Goal: Information Seeking & Learning: Learn about a topic

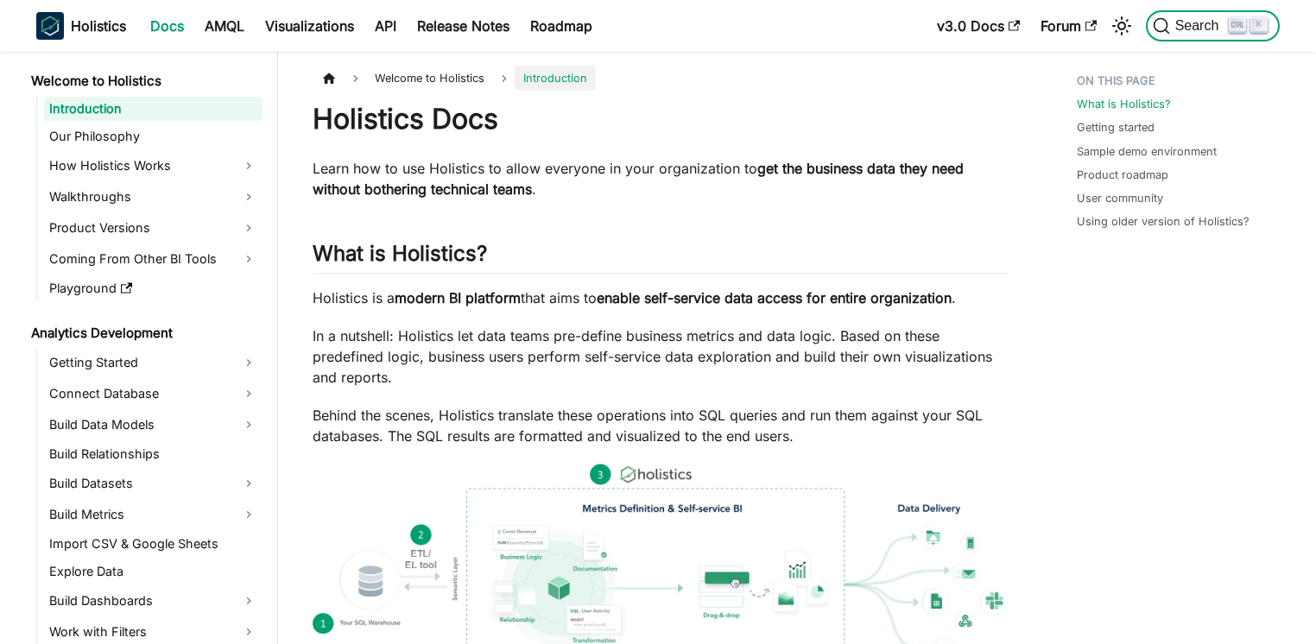
click at [1200, 30] on span "Search" at bounding box center [1200, 26] width 60 height 16
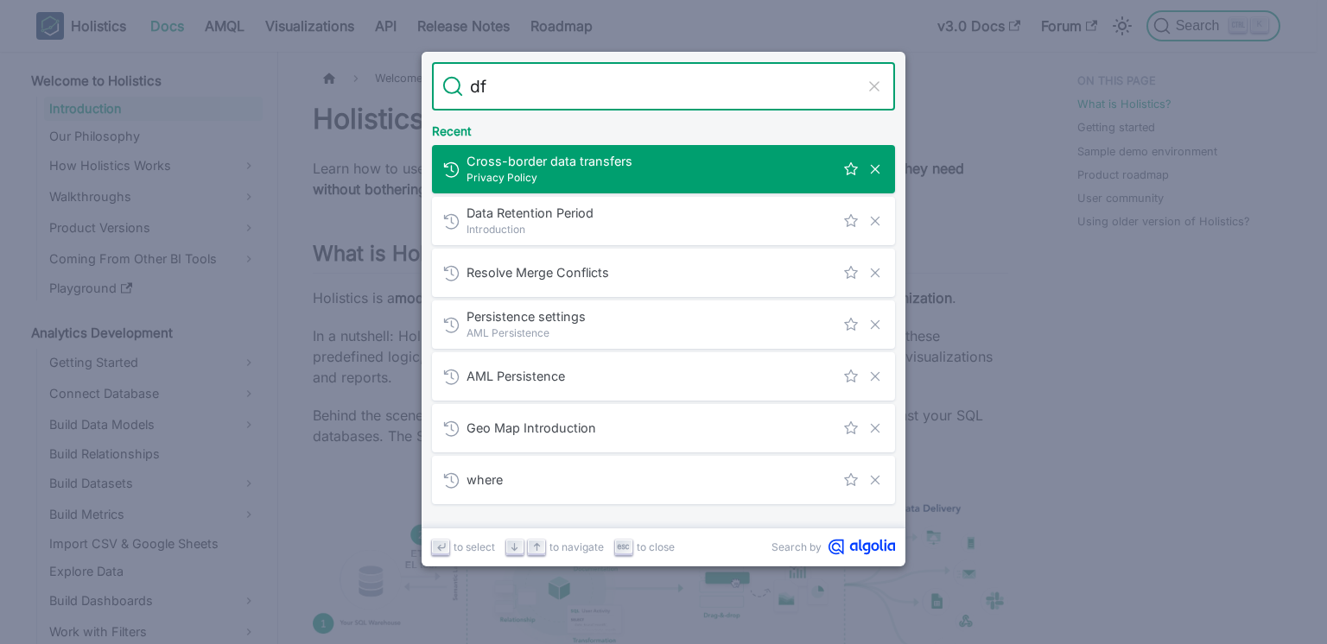
type input "d"
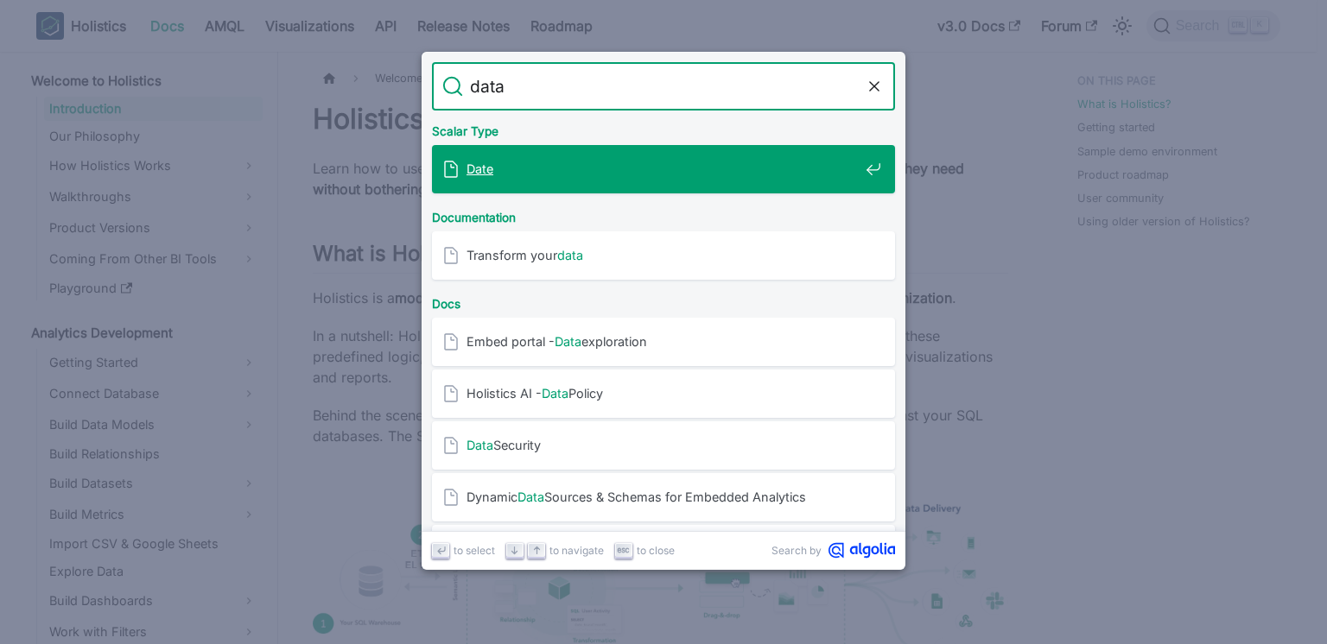
type input "data p"
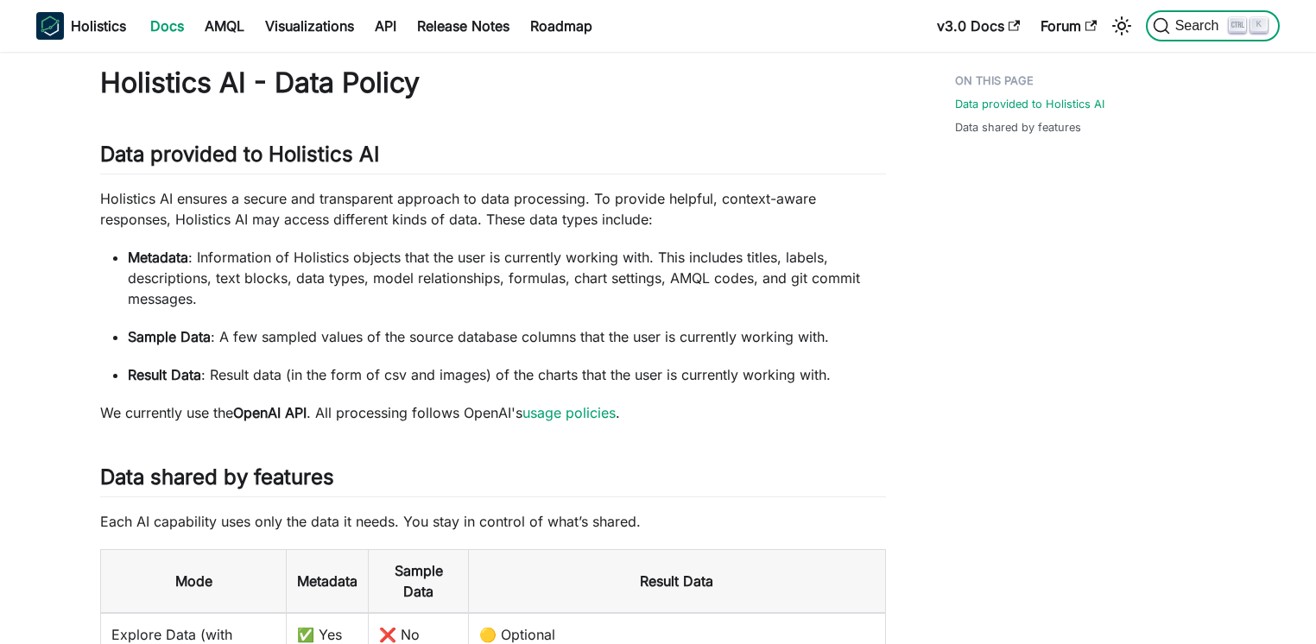
click at [1232, 22] on icon "Search (Ctrl+K)" at bounding box center [1238, 24] width 12 height 5
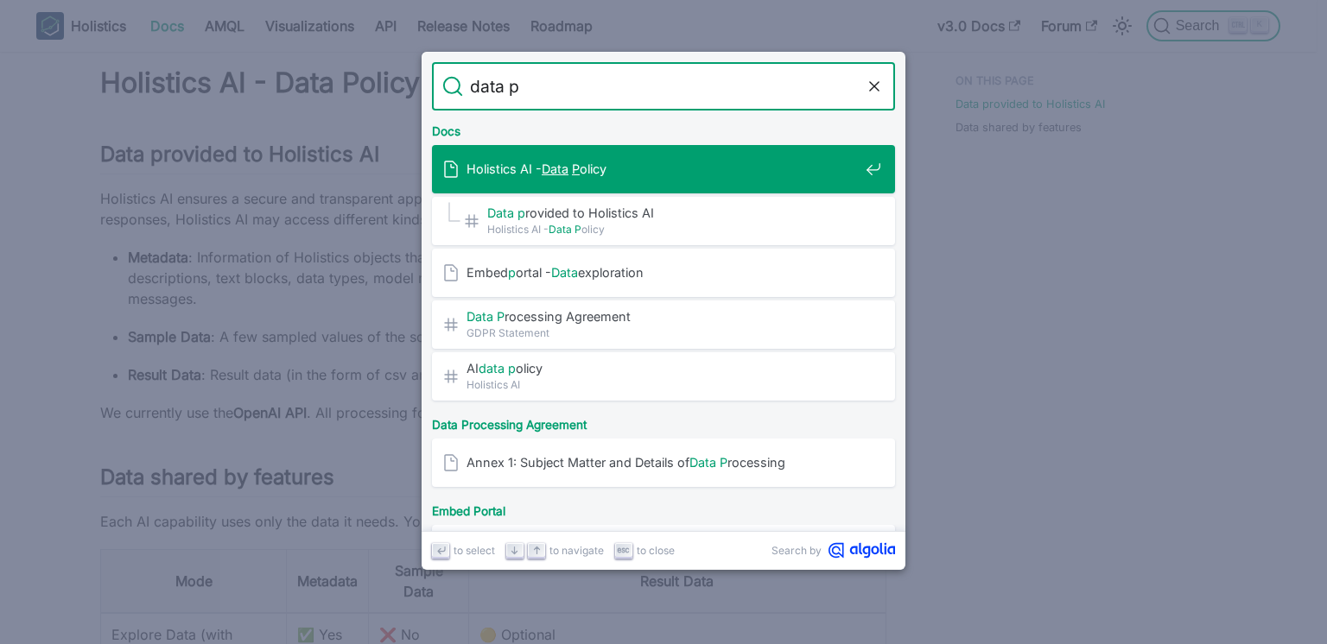
type input "data po"
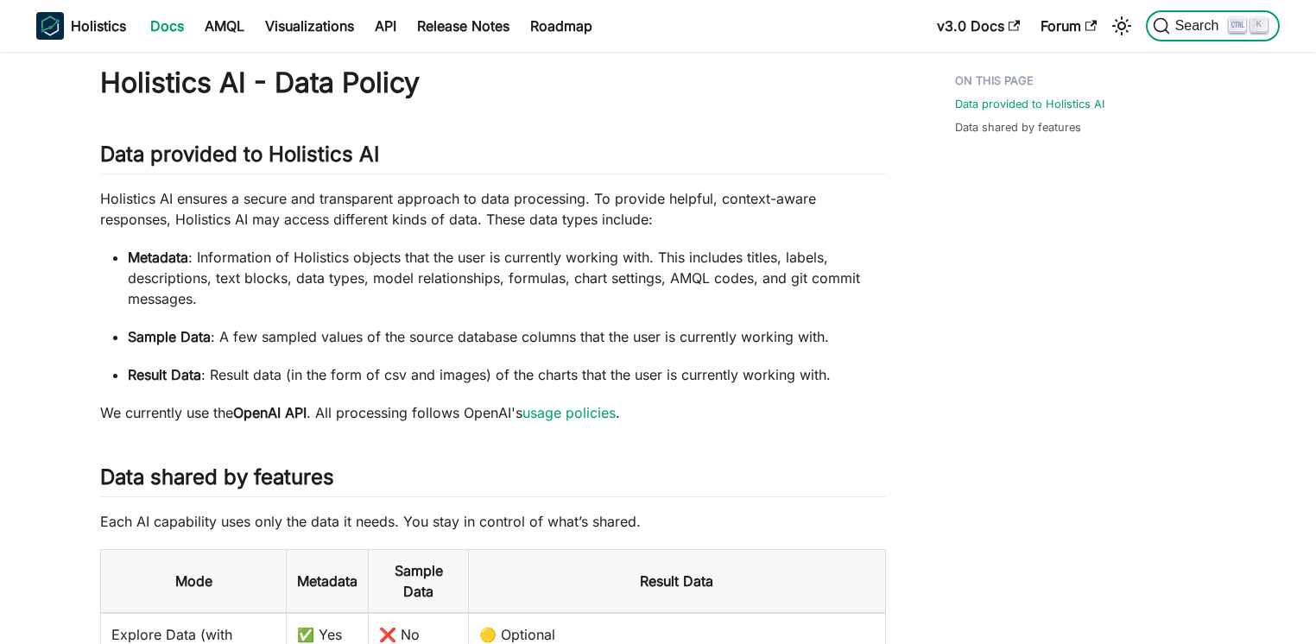
click at [1232, 22] on icon "Search (Ctrl+K)" at bounding box center [1238, 24] width 12 height 5
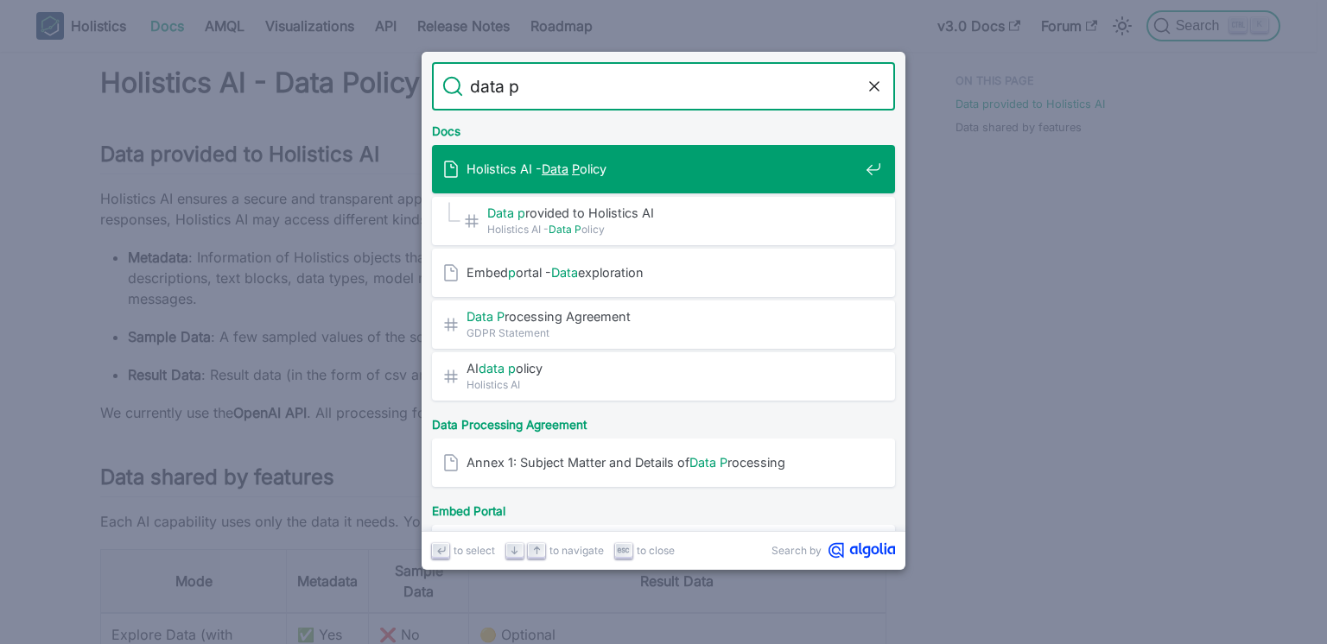
type input "data po"
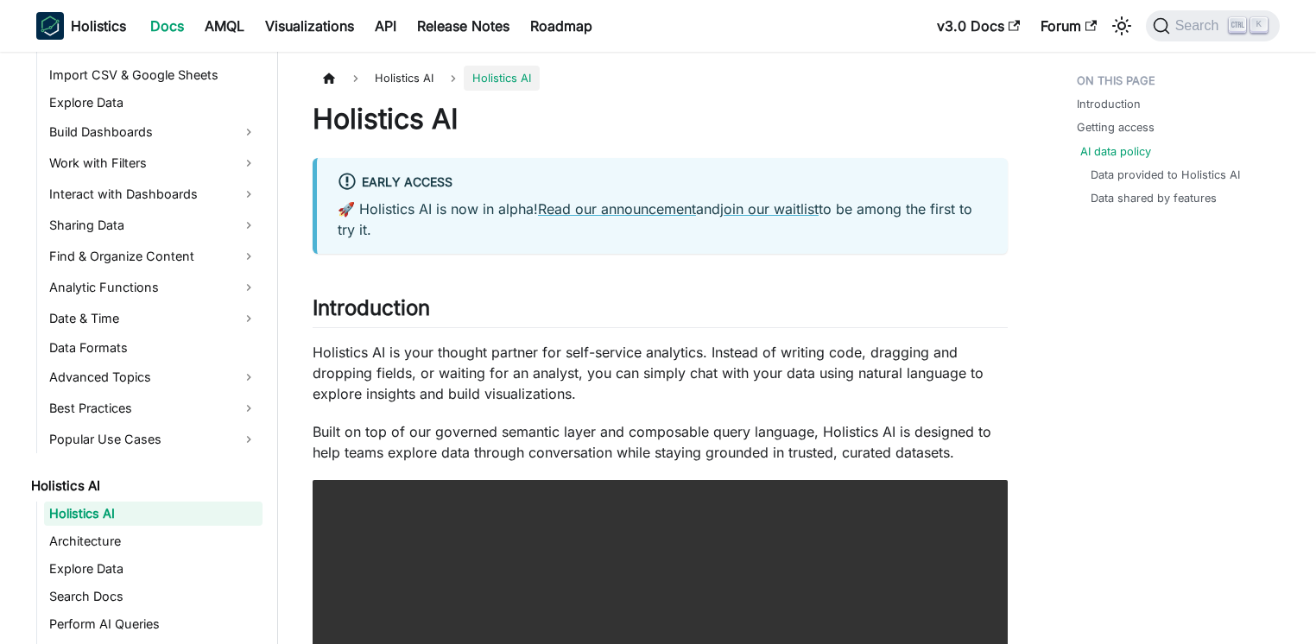
click at [1078, 153] on li "AI data policy Data provided to Holistics AI Data shared by features" at bounding box center [1173, 175] width 193 height 64
click at [1105, 150] on link "AI data policy" at bounding box center [1116, 151] width 71 height 16
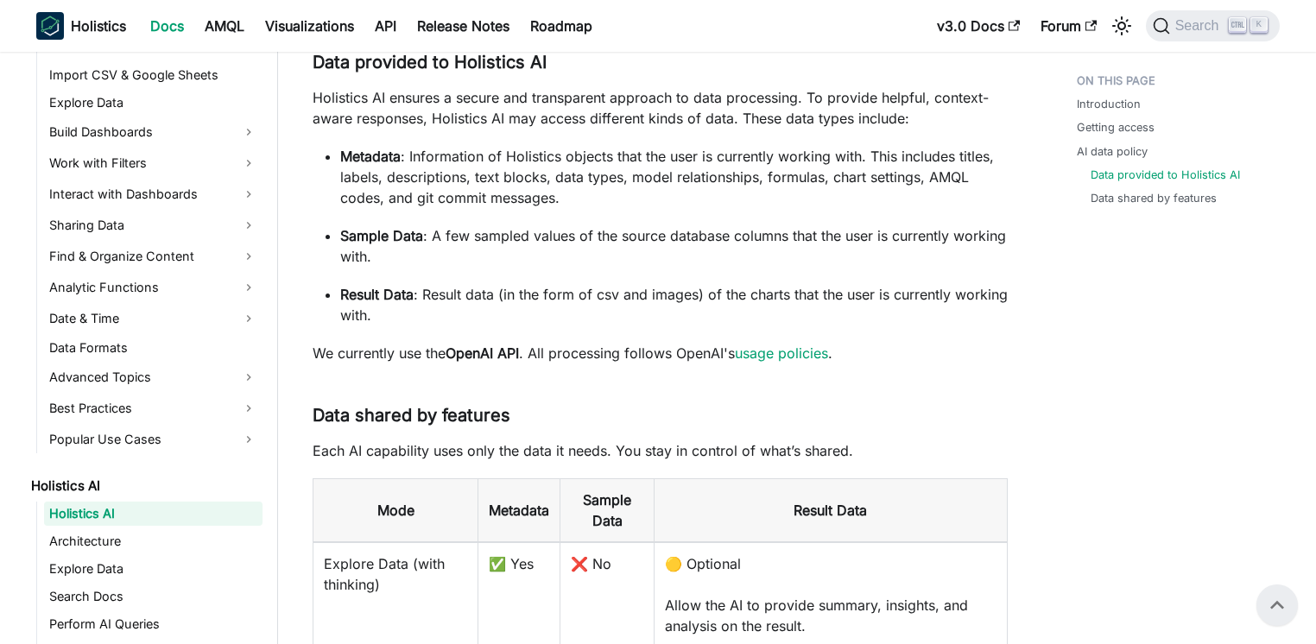
scroll to position [1081, 0]
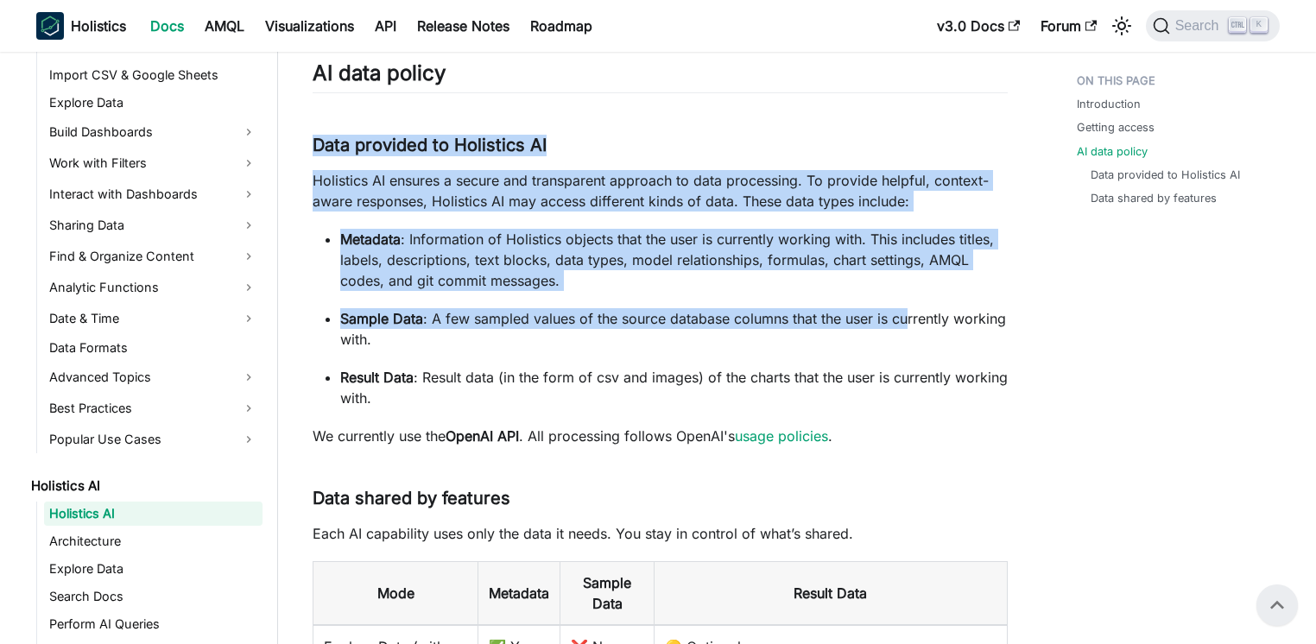
drag, startPoint x: 304, startPoint y: 125, endPoint x: 910, endPoint y: 323, distance: 637.8
click at [910, 323] on p "Sample Data : A few sampled values of the source database columns that the user…" at bounding box center [674, 328] width 668 height 41
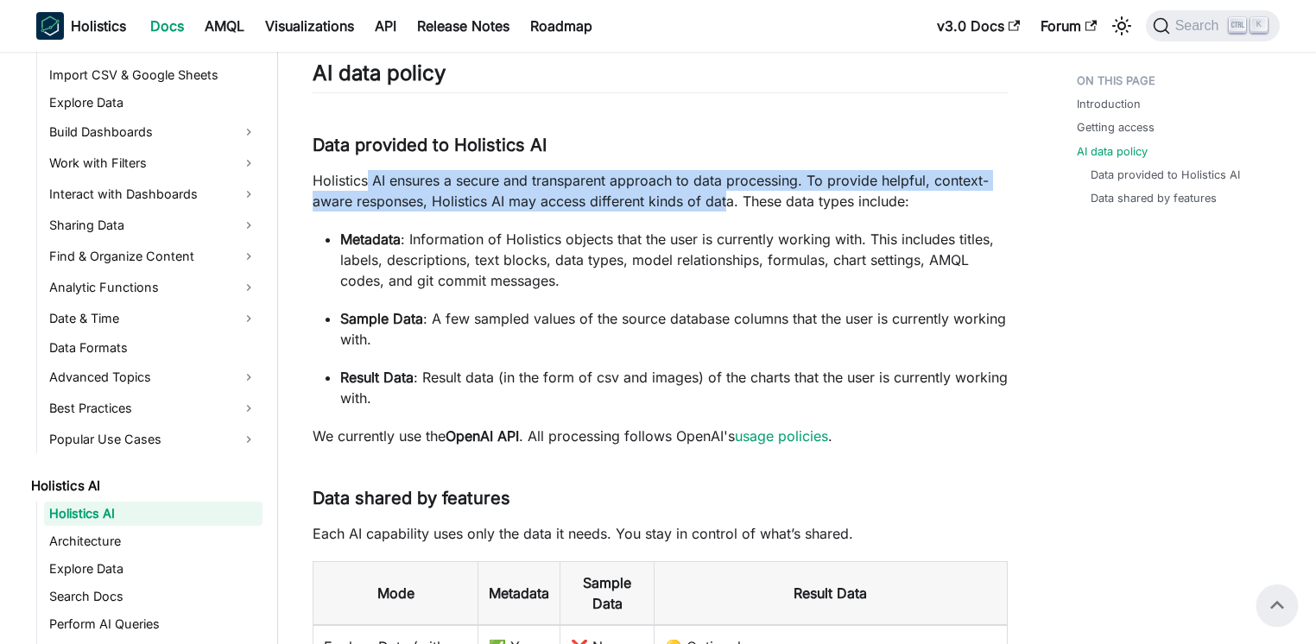
drag, startPoint x: 368, startPoint y: 186, endPoint x: 729, endPoint y: 197, distance: 361.2
click at [729, 197] on p "Holistics AI ensures a secure and transparent approach to data processing. To p…" at bounding box center [660, 190] width 695 height 41
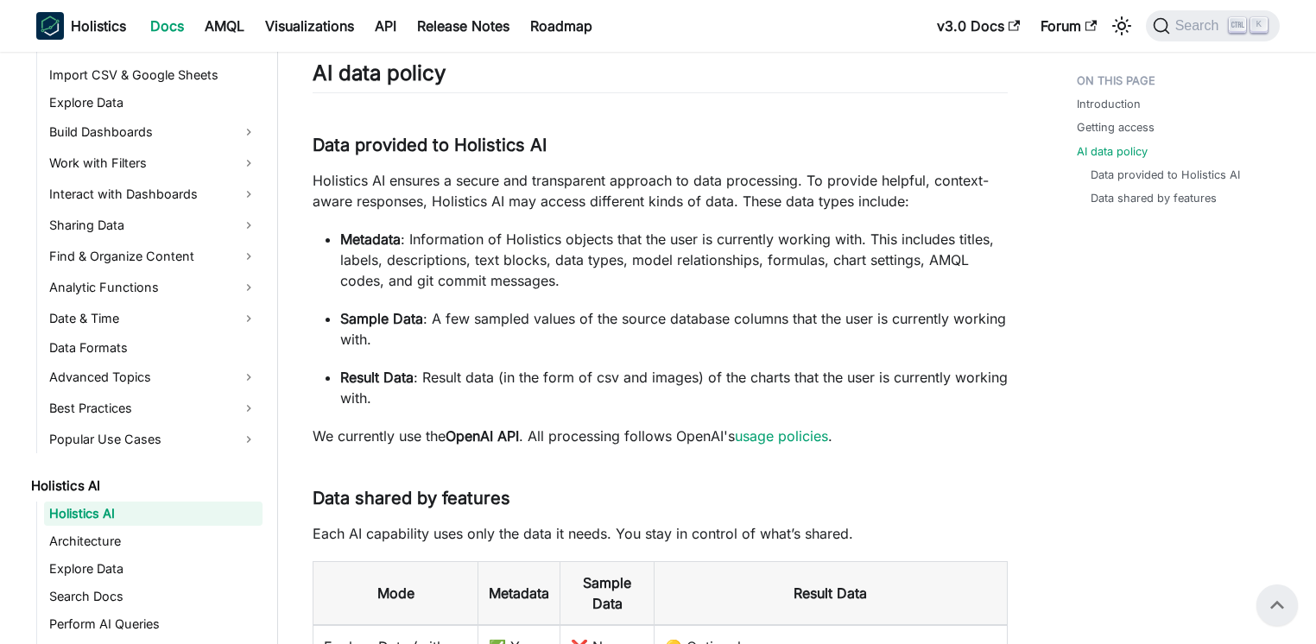
click at [729, 197] on p "Holistics AI ensures a secure and transparent approach to data processing. To p…" at bounding box center [660, 190] width 695 height 41
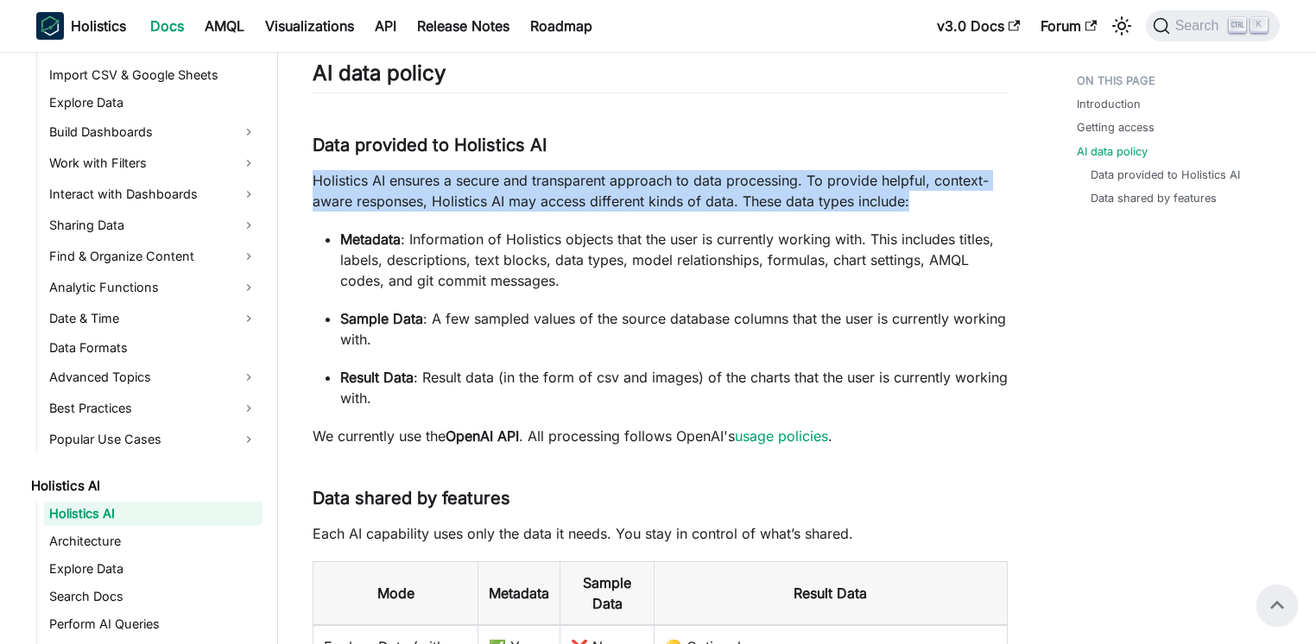
click at [729, 197] on p "Holistics AI ensures a secure and transparent approach to data processing. To p…" at bounding box center [660, 190] width 695 height 41
click at [671, 195] on p "Holistics AI ensures a secure and transparent approach to data processing. To p…" at bounding box center [660, 190] width 695 height 41
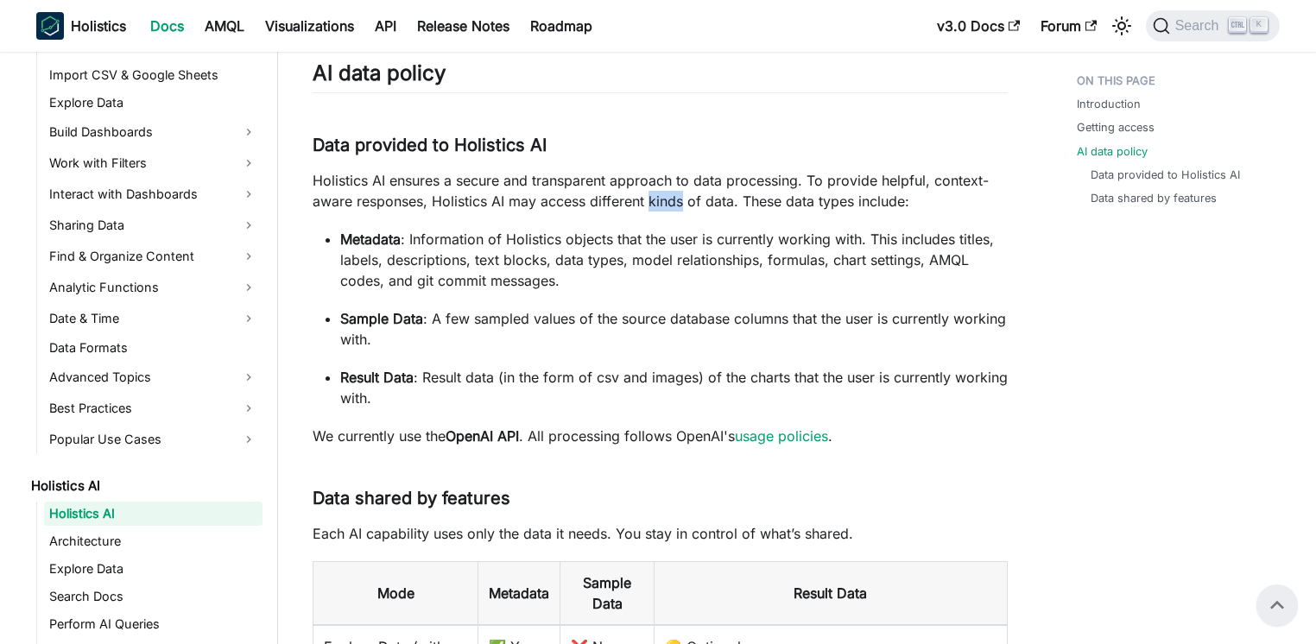
click at [671, 195] on p "Holistics AI ensures a secure and transparent approach to data processing. To p…" at bounding box center [660, 190] width 695 height 41
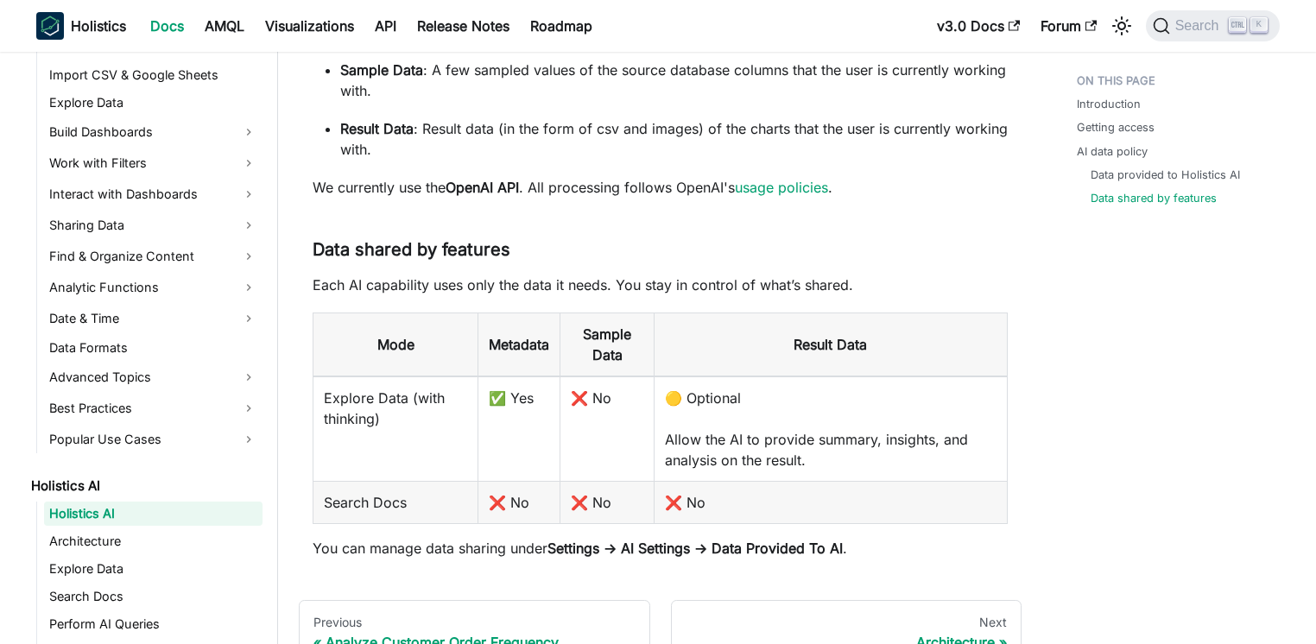
scroll to position [1163, 0]
